Goal: Task Accomplishment & Management: Manage account settings

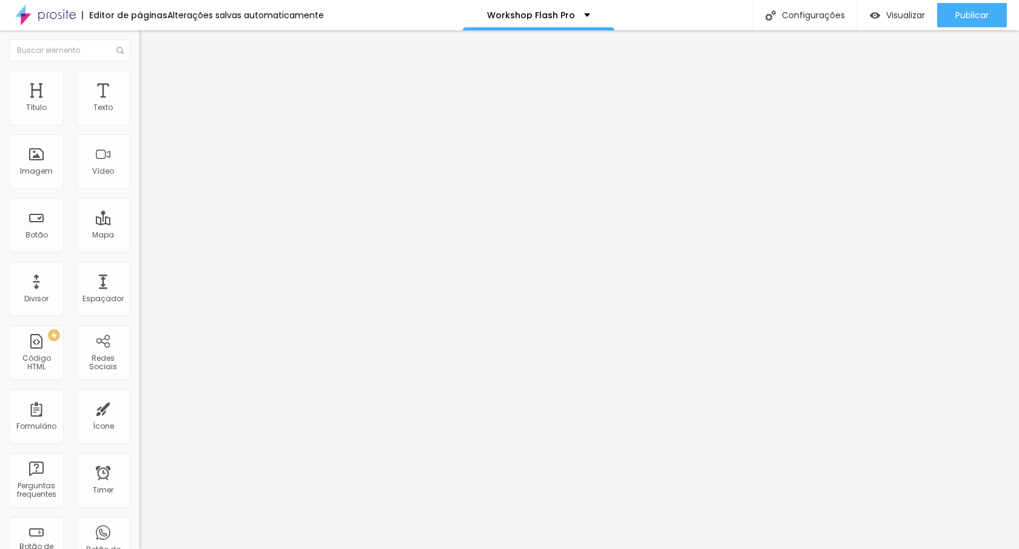
click at [147, 114] on input "5 de setembro de 2025 às 23:15" at bounding box center [210, 108] width 126 height 12
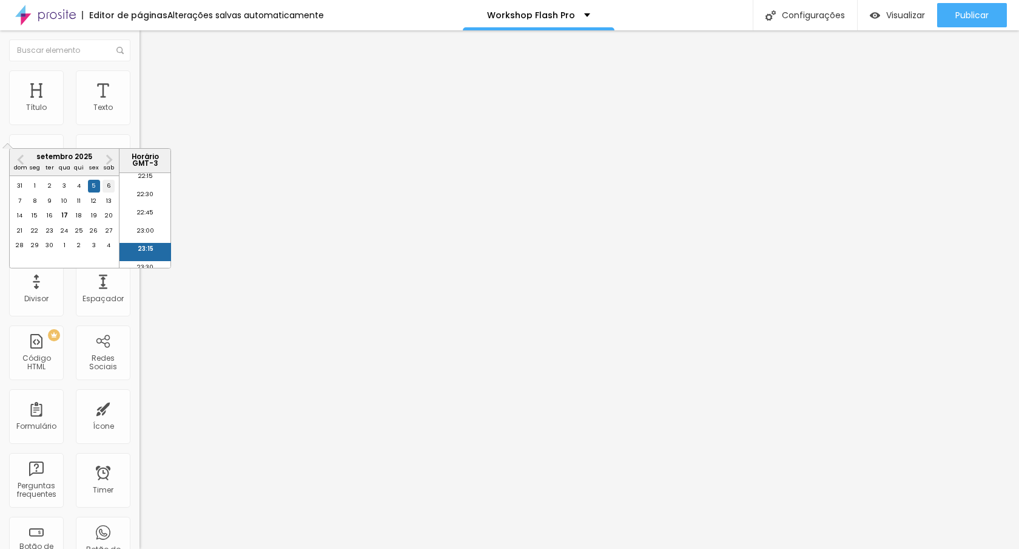
click at [109, 192] on div "6" at bounding box center [109, 186] width 12 height 12
click at [147, 114] on input "6 de setembro de 2025 às 23:15" at bounding box center [210, 108] width 126 height 12
click at [109, 167] on button "Next Month" at bounding box center [109, 159] width 19 height 19
click at [35, 207] on div "6" at bounding box center [35, 201] width 12 height 12
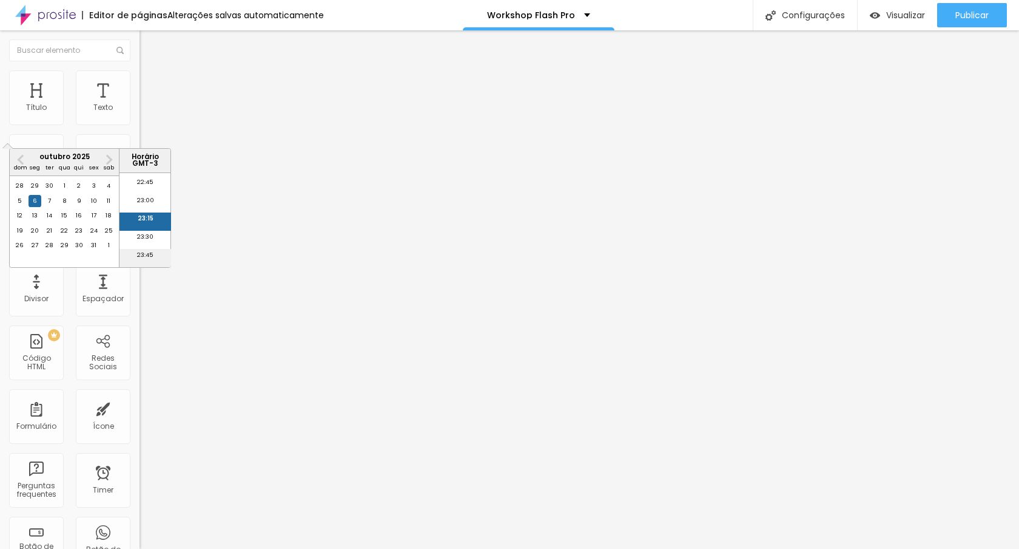
click at [148, 255] on li "23:45" at bounding box center [146, 258] width 52 height 18
type input "6 de outubro de 2025 às 23:45"
click at [150, 84] on span "Avançado" at bounding box center [170, 78] width 40 height 10
click at [140, 510] on div at bounding box center [210, 510] width 140 height 0
click at [140, 524] on div at bounding box center [210, 524] width 140 height 0
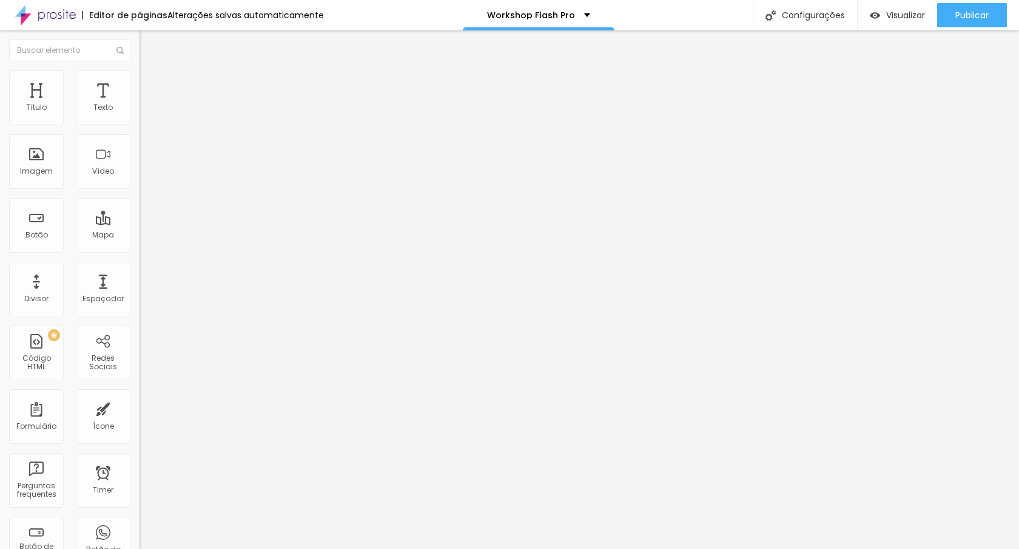
click at [140, 71] on img at bounding box center [145, 75] width 11 height 11
click at [140, 510] on div at bounding box center [210, 510] width 140 height 0
click at [140, 524] on div at bounding box center [210, 524] width 140 height 0
click at [150, 84] on span "Avançado" at bounding box center [170, 78] width 40 height 10
click at [140, 510] on div at bounding box center [210, 510] width 140 height 0
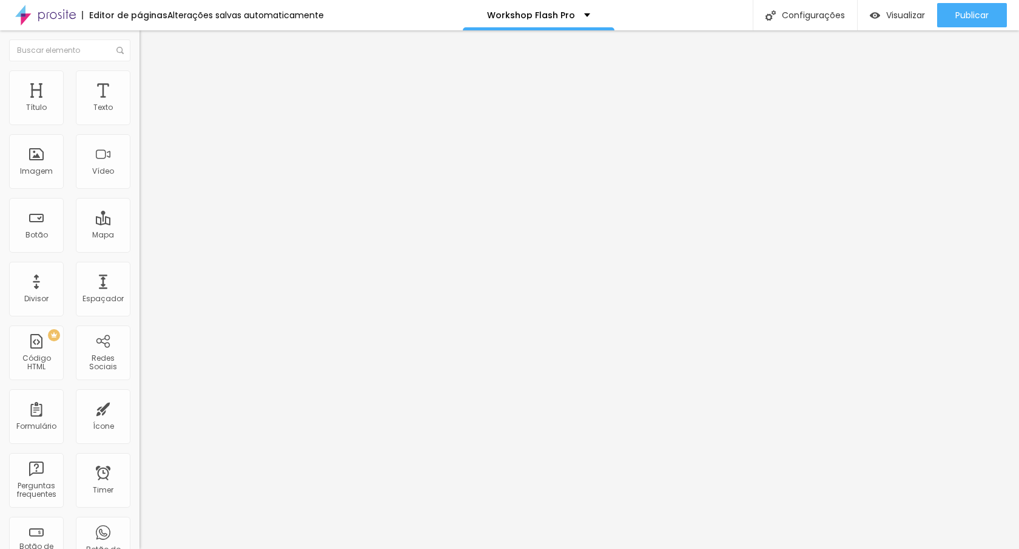
click at [140, 517] on li "Desktop" at bounding box center [210, 520] width 140 height 7
click at [140, 524] on div at bounding box center [210, 524] width 140 height 0
click at [140, 75] on img at bounding box center [145, 75] width 11 height 11
click at [140, 510] on div at bounding box center [210, 510] width 140 height 0
click at [140, 524] on div at bounding box center [210, 524] width 140 height 0
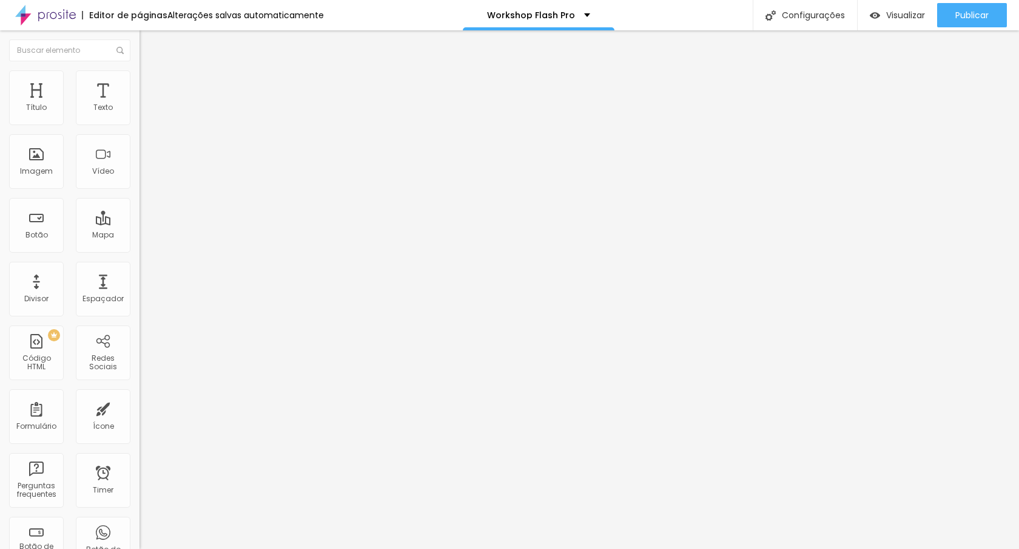
click at [150, 84] on span "Avançado" at bounding box center [170, 78] width 40 height 10
click at [892, 11] on span "Visualizar" at bounding box center [905, 15] width 39 height 10
click at [140, 104] on span "Trocar imagem" at bounding box center [173, 99] width 66 height 10
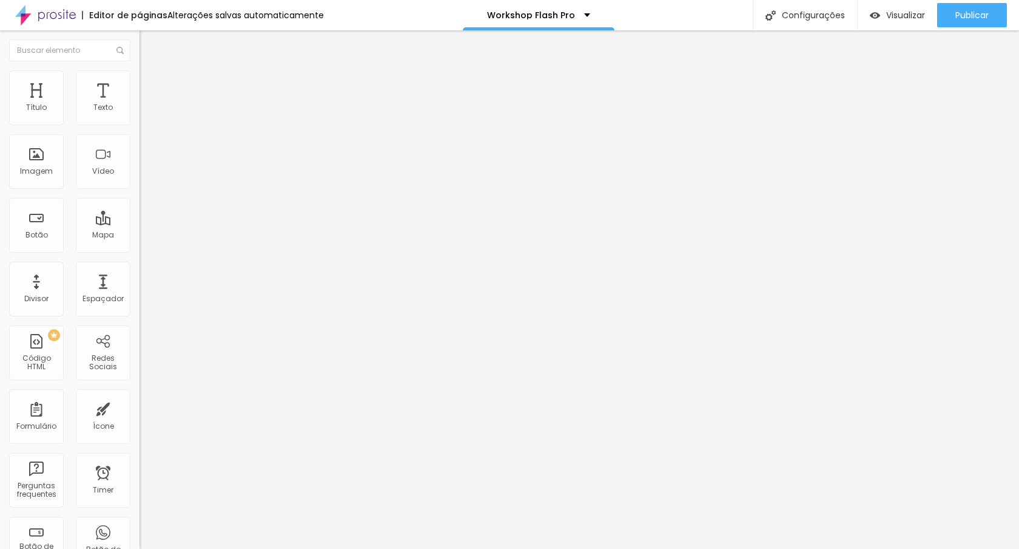
click at [140, 103] on div "Trocar imagem" at bounding box center [210, 99] width 140 height 8
click at [140, 104] on span "Trocar imagem" at bounding box center [173, 99] width 66 height 10
click at [259, 548] on div at bounding box center [509, 556] width 1019 height 0
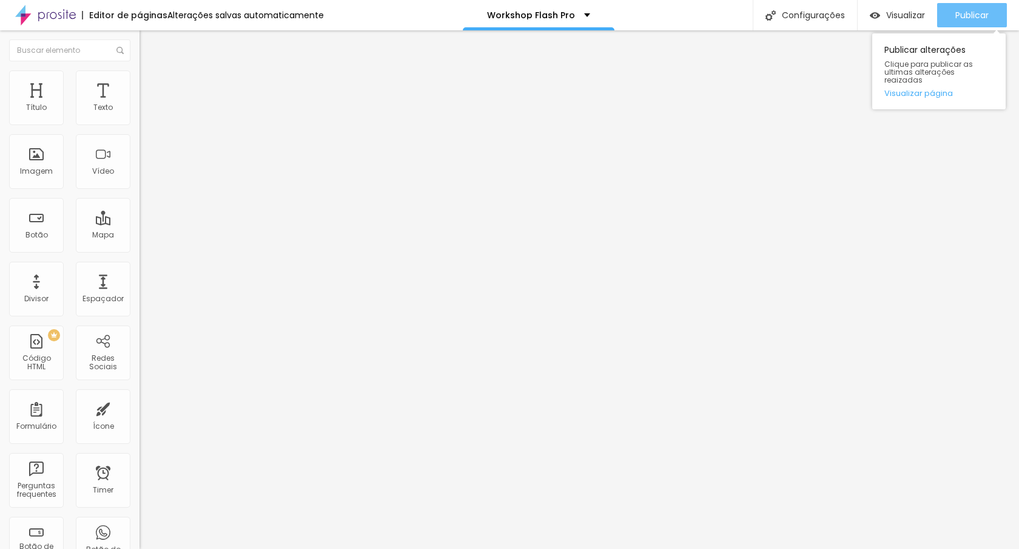
click at [950, 16] on button "Publicar" at bounding box center [972, 15] width 70 height 24
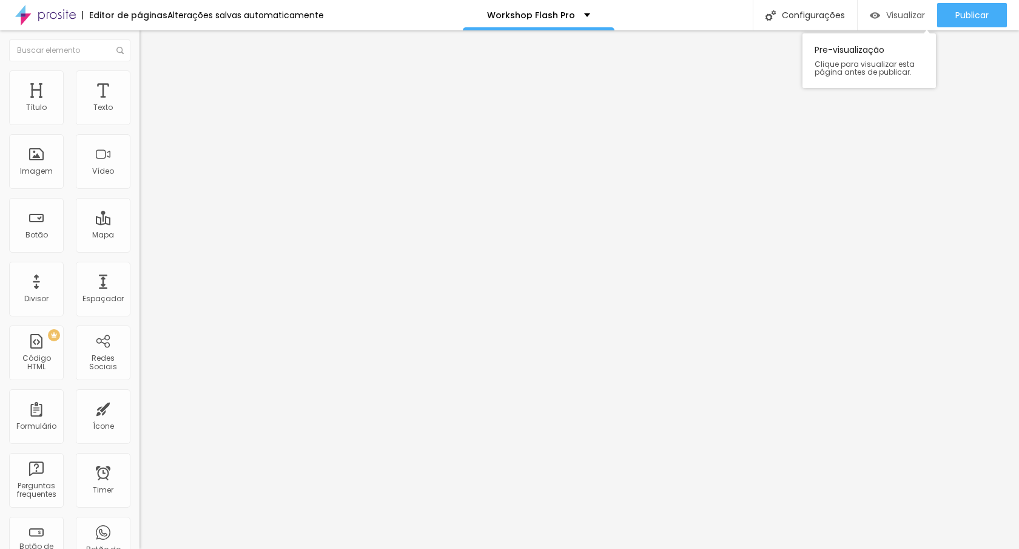
click at [902, 10] on span "Visualizar" at bounding box center [905, 15] width 39 height 10
click at [140, 250] on input "https://www.sympla.com.br/evento/8-turma-workshop-flash-pro/3023616?share_id=co…" at bounding box center [213, 244] width 146 height 12
paste input "9-turma-workshop-flash-pro/3128077"
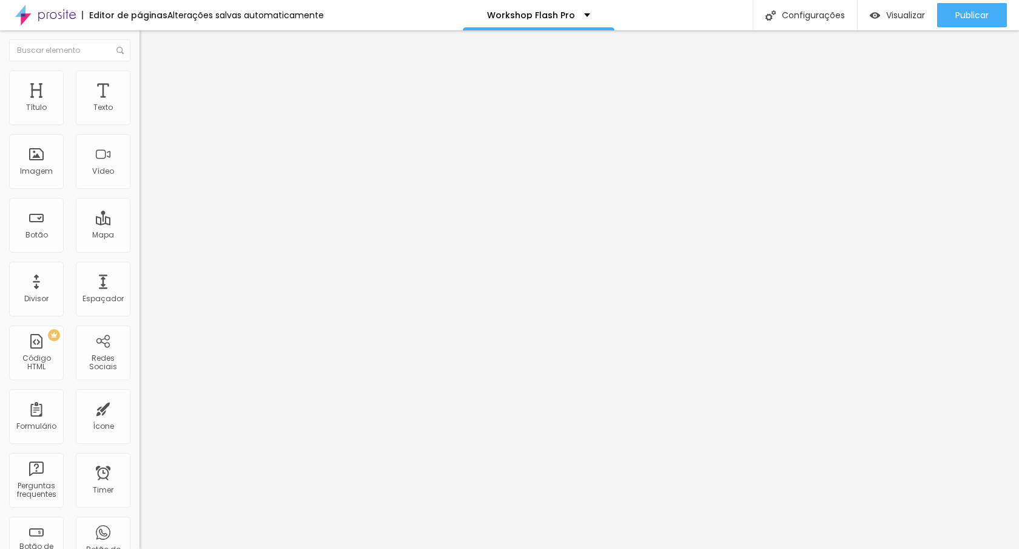
scroll to position [0, 164]
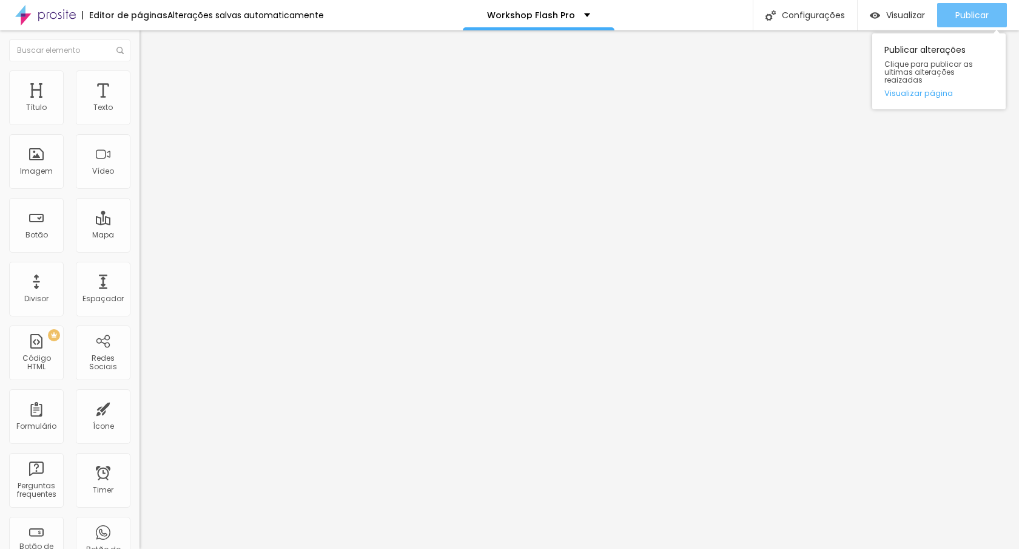
type input "https://www.sympla.com.br/evento/9-turma-workshop-flash-pro/3128077"
click at [996, 12] on button "Publicar" at bounding box center [972, 15] width 70 height 24
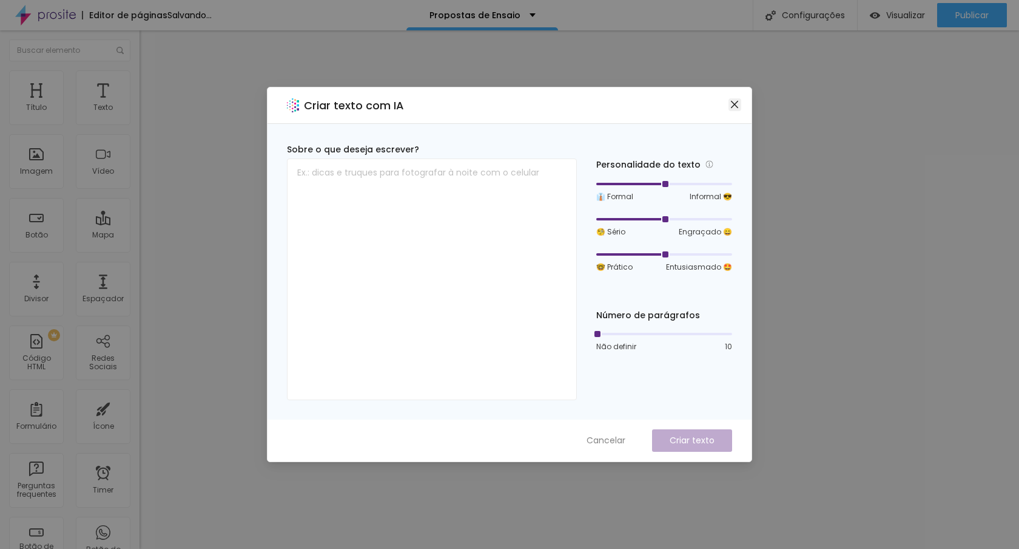
click at [737, 98] on button "Close" at bounding box center [735, 104] width 13 height 13
click at [743, 90] on div "Criar texto com IA" at bounding box center [510, 105] width 484 height 36
click at [732, 109] on icon "close" at bounding box center [735, 105] width 10 height 10
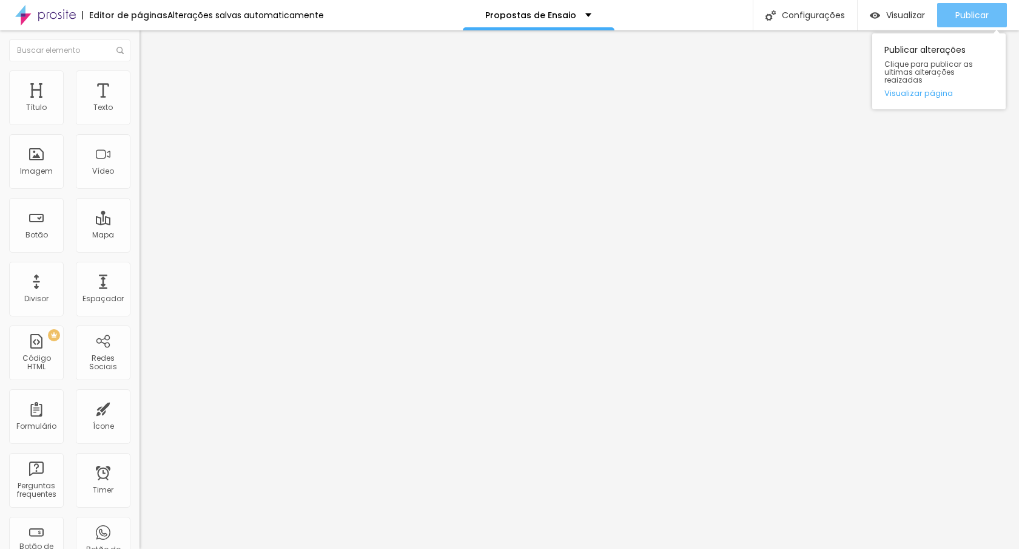
click at [988, 18] on span "Publicar" at bounding box center [972, 15] width 33 height 10
click at [942, 14] on button "Publicar" at bounding box center [972, 15] width 70 height 24
click at [947, 27] on div "Publicar alterações Clique para publicar as ultimas alterações reaizadas Visual…" at bounding box center [939, 68] width 133 height 82
click at [948, 24] on button "Publicar" at bounding box center [972, 15] width 70 height 24
